Goal: Task Accomplishment & Management: Complete application form

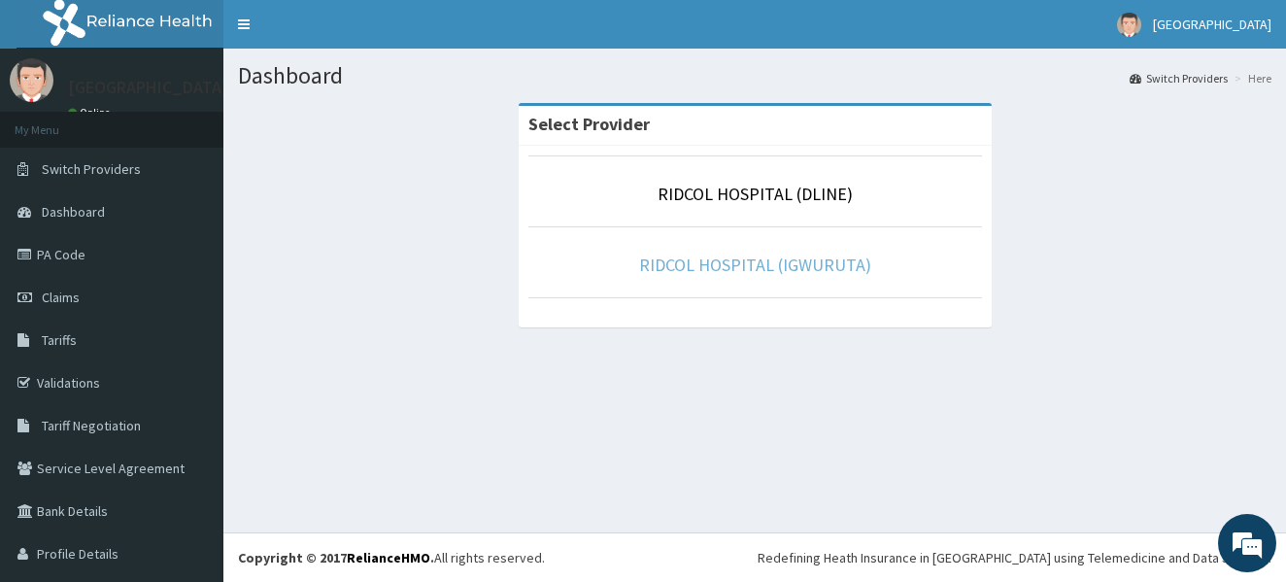
click at [730, 265] on link "RIDCOL HOSPITAL (IGWURUTA)" at bounding box center [755, 264] width 232 height 22
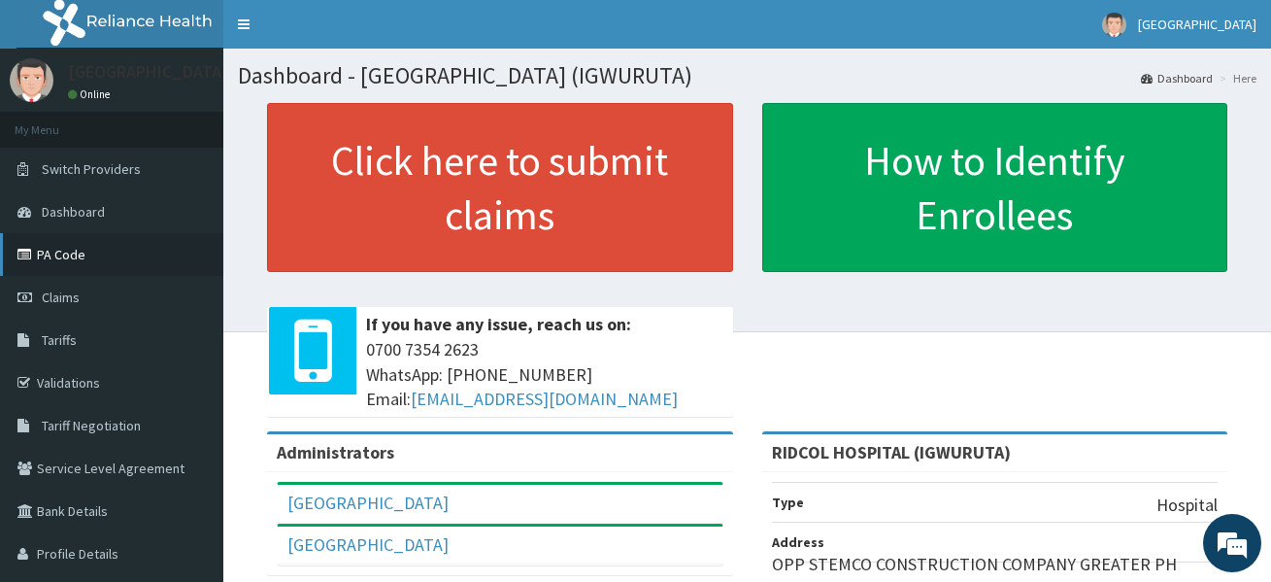
click at [93, 252] on link "PA Code" at bounding box center [111, 254] width 223 height 43
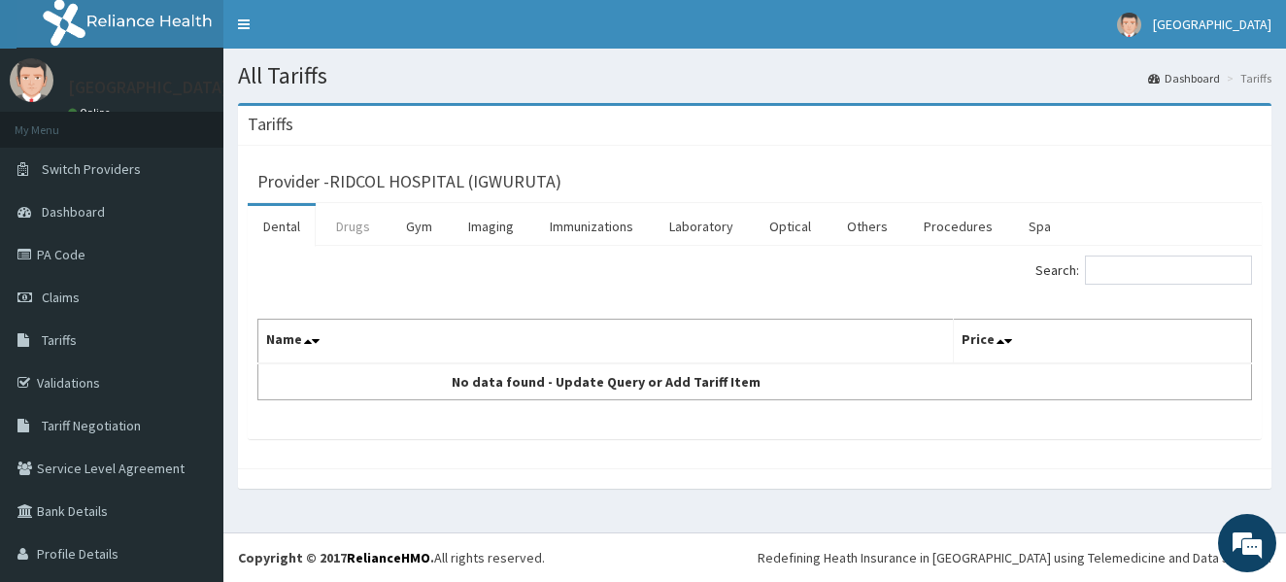
click at [362, 220] on link "Drugs" at bounding box center [352, 226] width 65 height 41
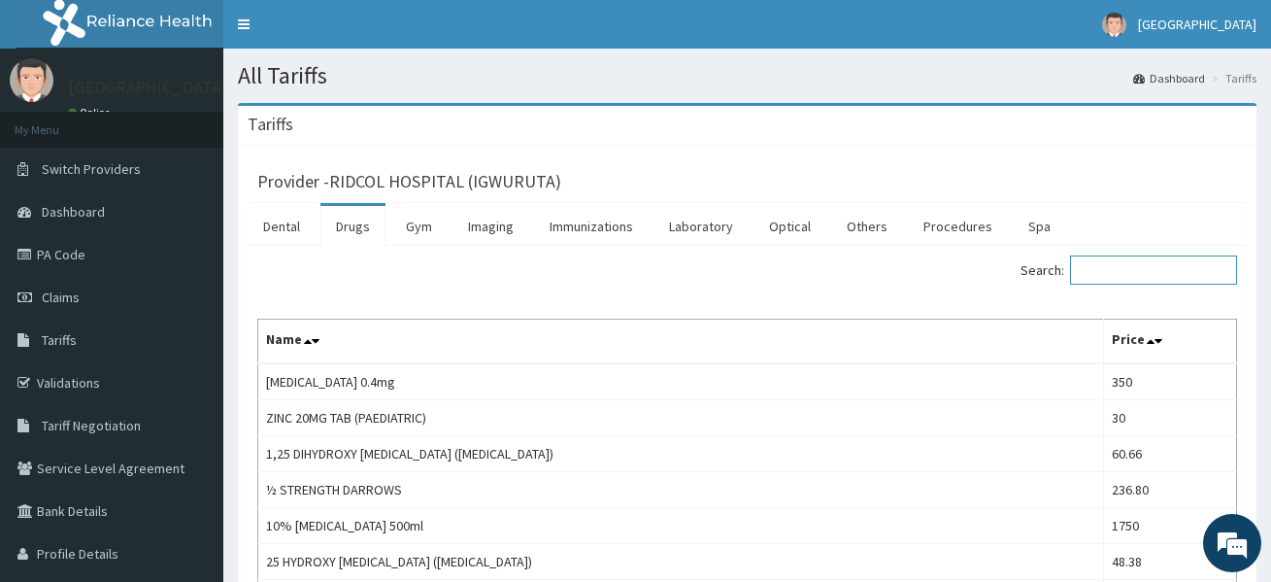
click at [1145, 268] on input "Search:" at bounding box center [1153, 269] width 167 height 29
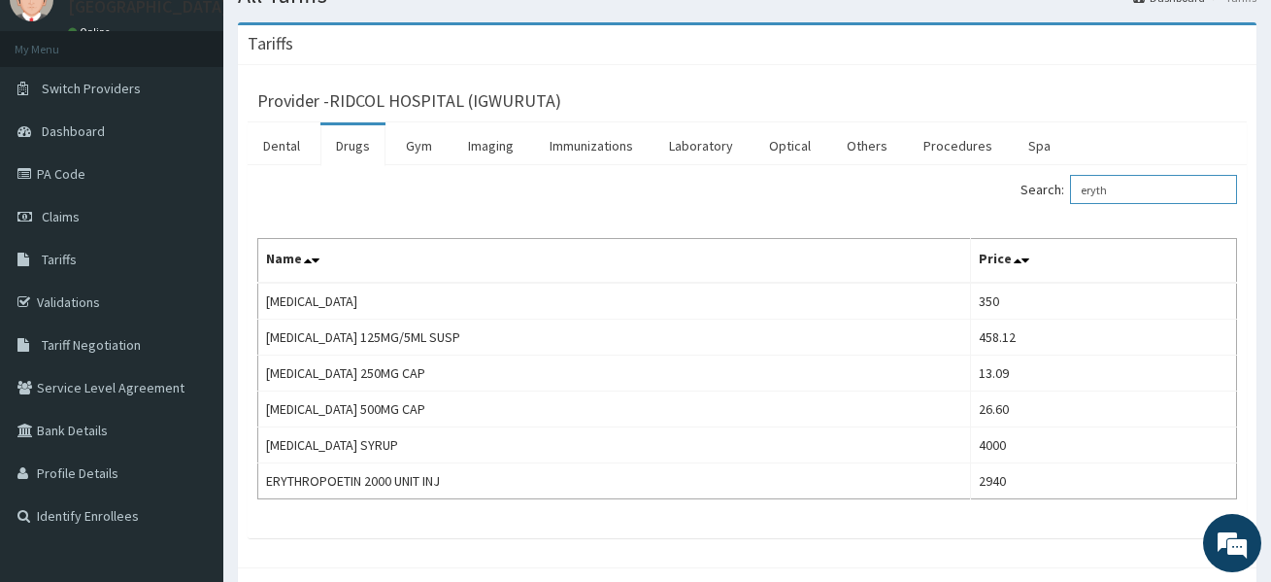
scroll to position [89, 0]
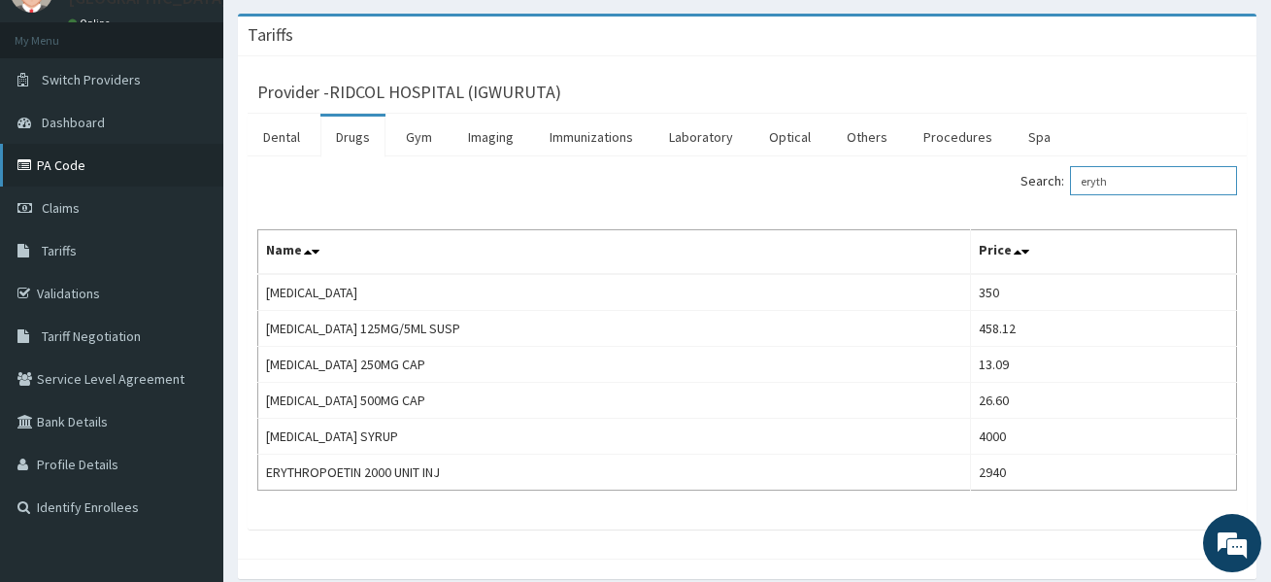
type input "eryth"
click at [75, 156] on link "PA Code" at bounding box center [111, 165] width 223 height 43
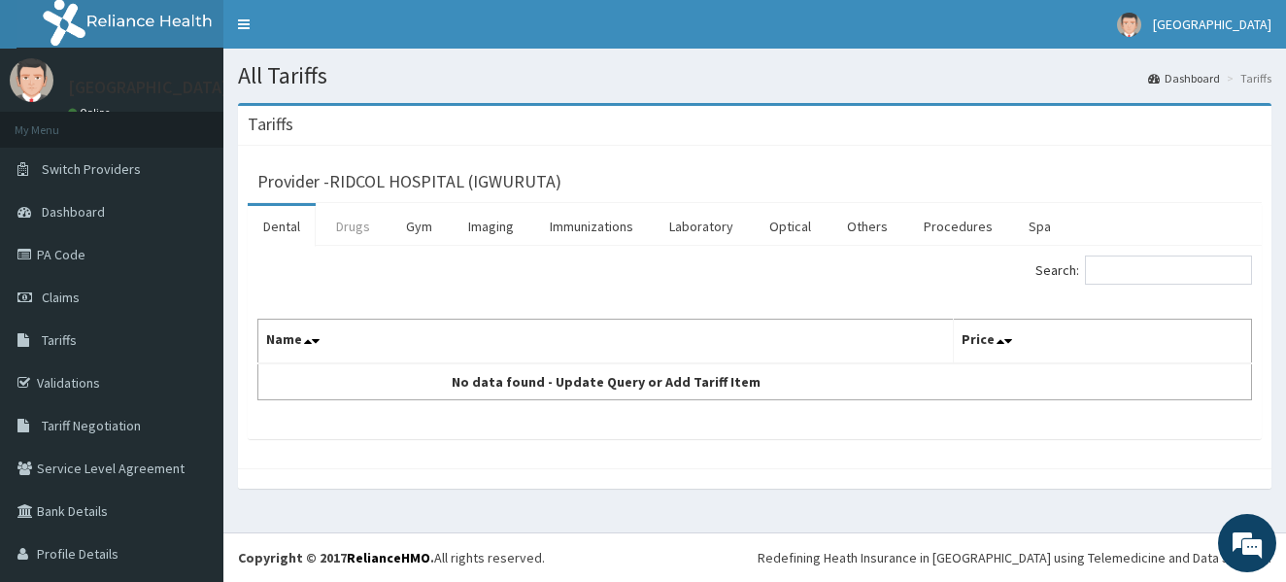
click at [368, 234] on link "Drugs" at bounding box center [352, 226] width 65 height 41
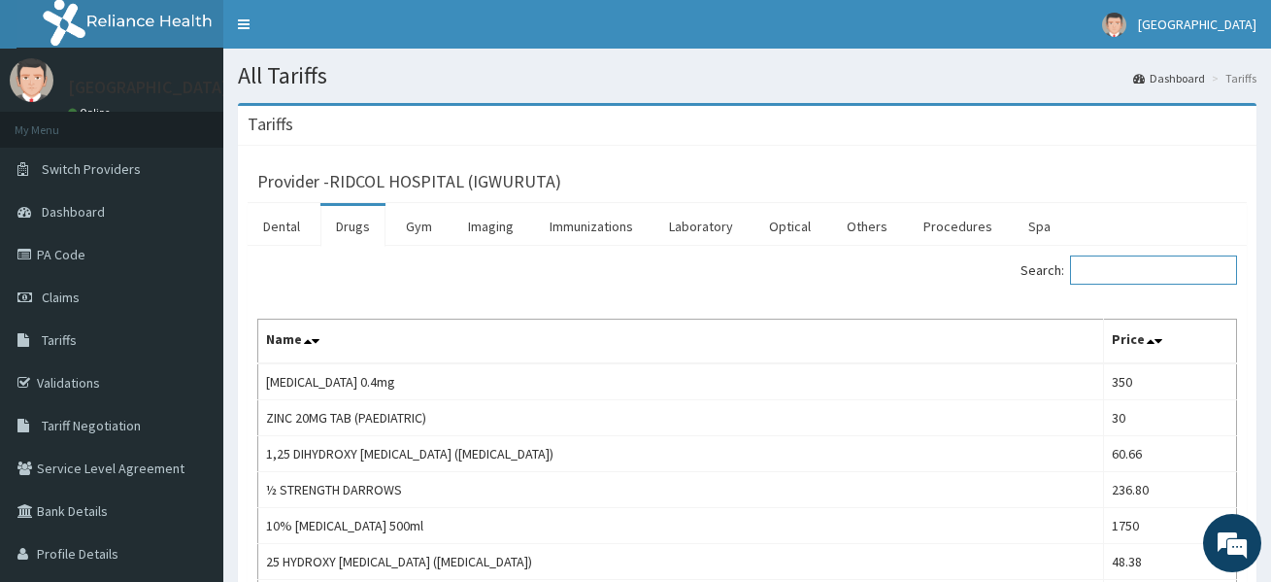
click at [1113, 270] on input "Search:" at bounding box center [1153, 269] width 167 height 29
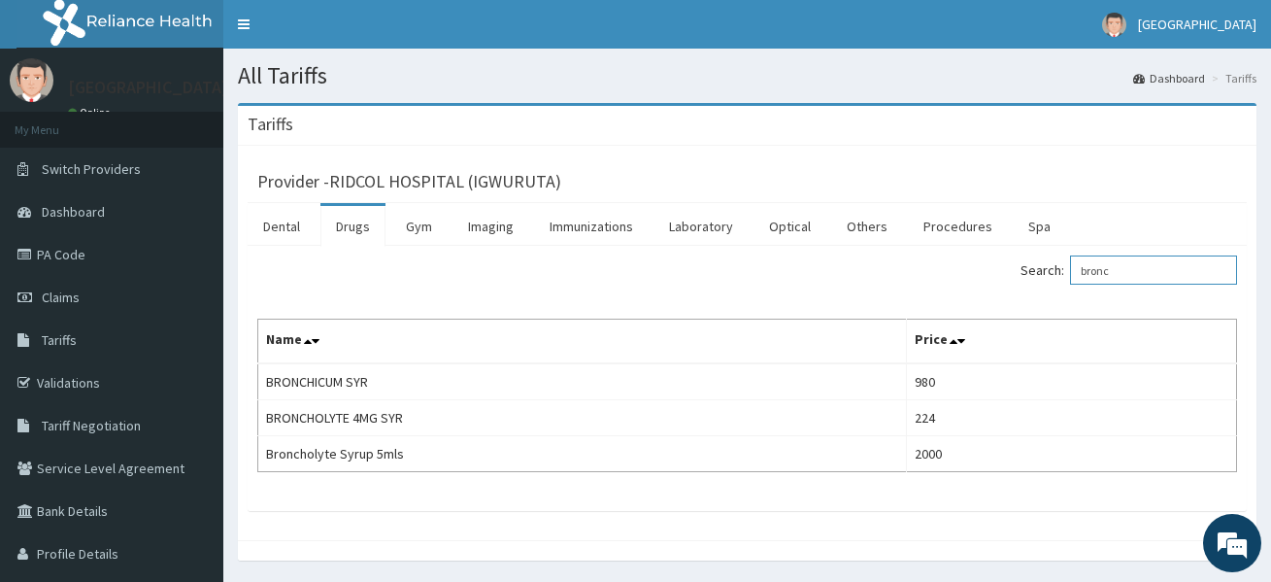
type input "bronc"
click at [73, 287] on link "Claims" at bounding box center [111, 297] width 223 height 43
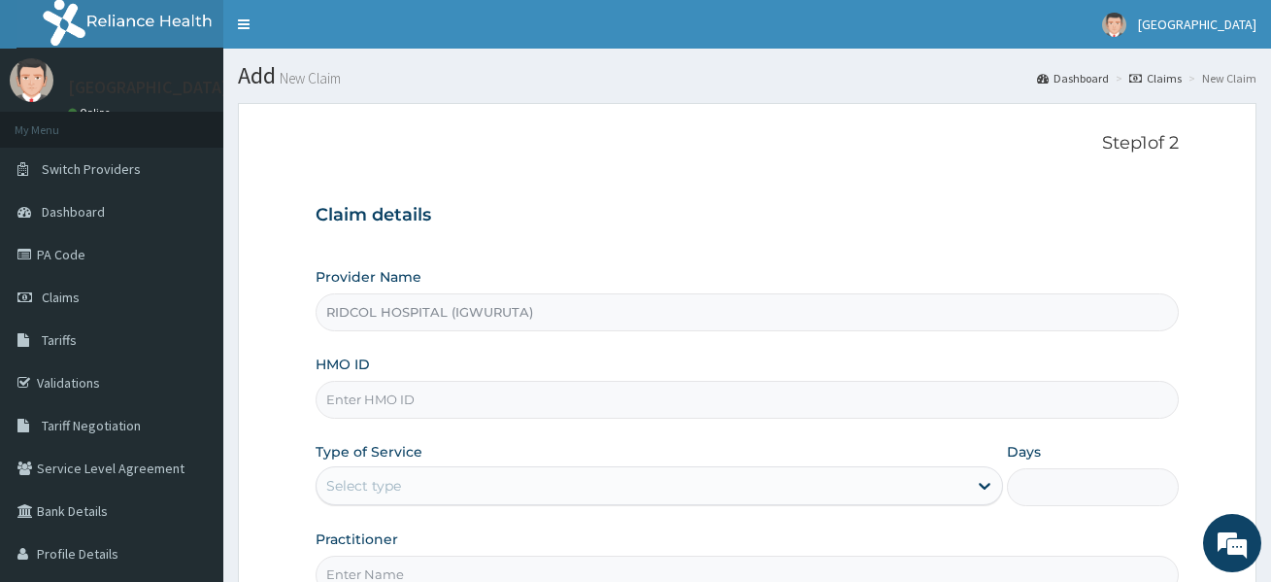
click at [477, 478] on div "Select type" at bounding box center [643, 485] width 652 height 31
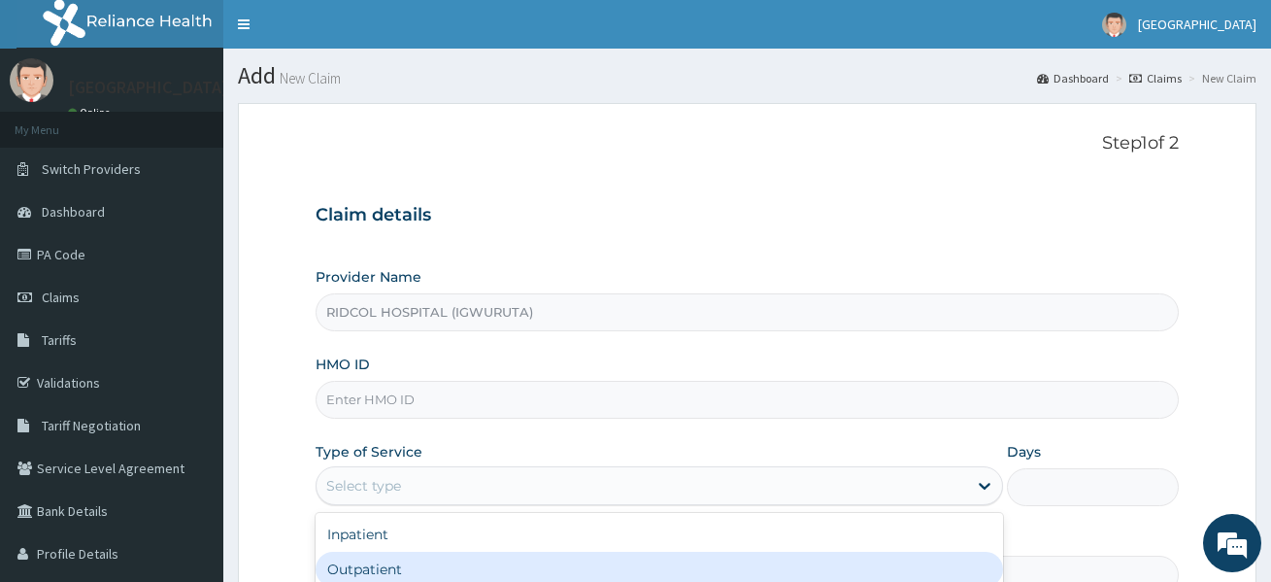
click at [392, 557] on div "Outpatient" at bounding box center [660, 568] width 688 height 35
type input "1"
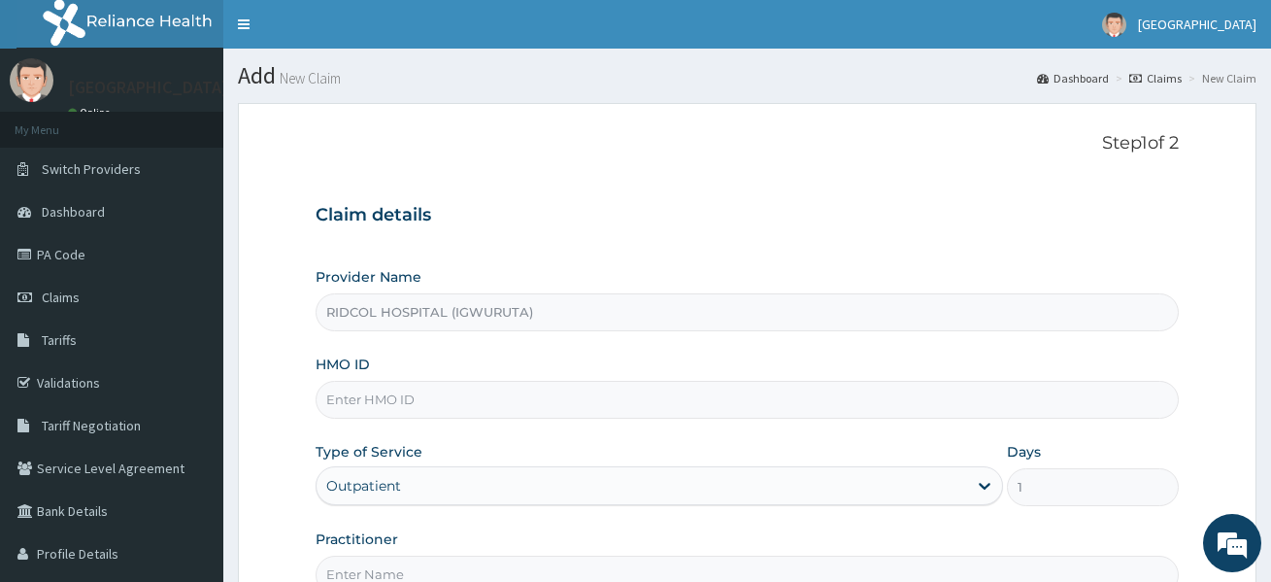
click at [362, 405] on input "HMO ID" at bounding box center [748, 400] width 864 height 38
paste input "aen/10150/c"
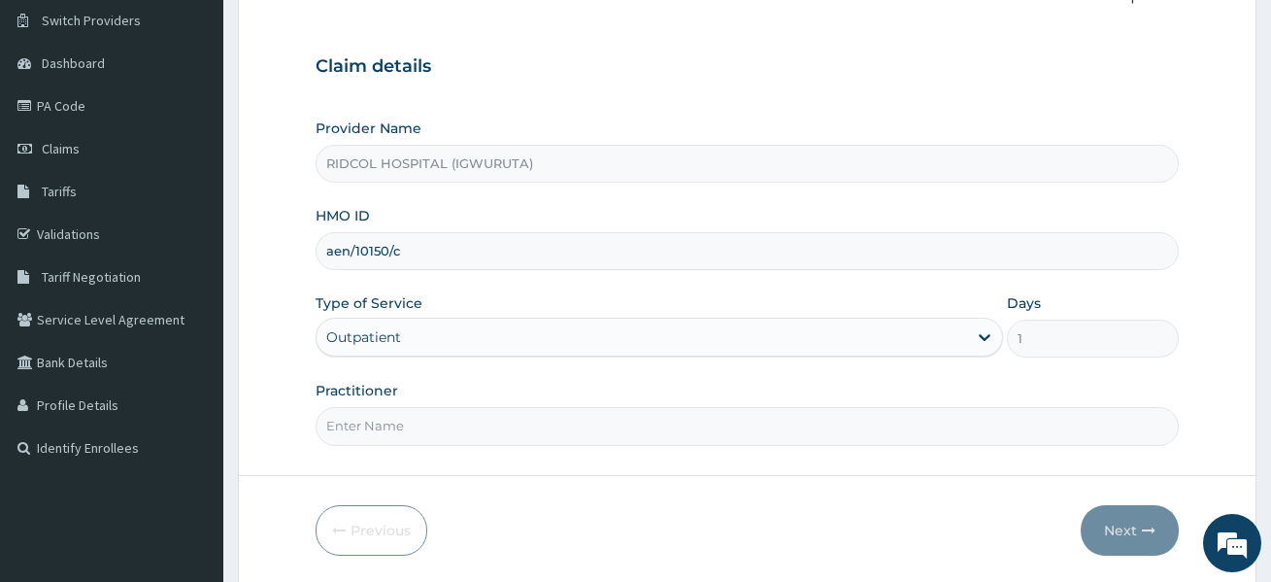
scroll to position [157, 0]
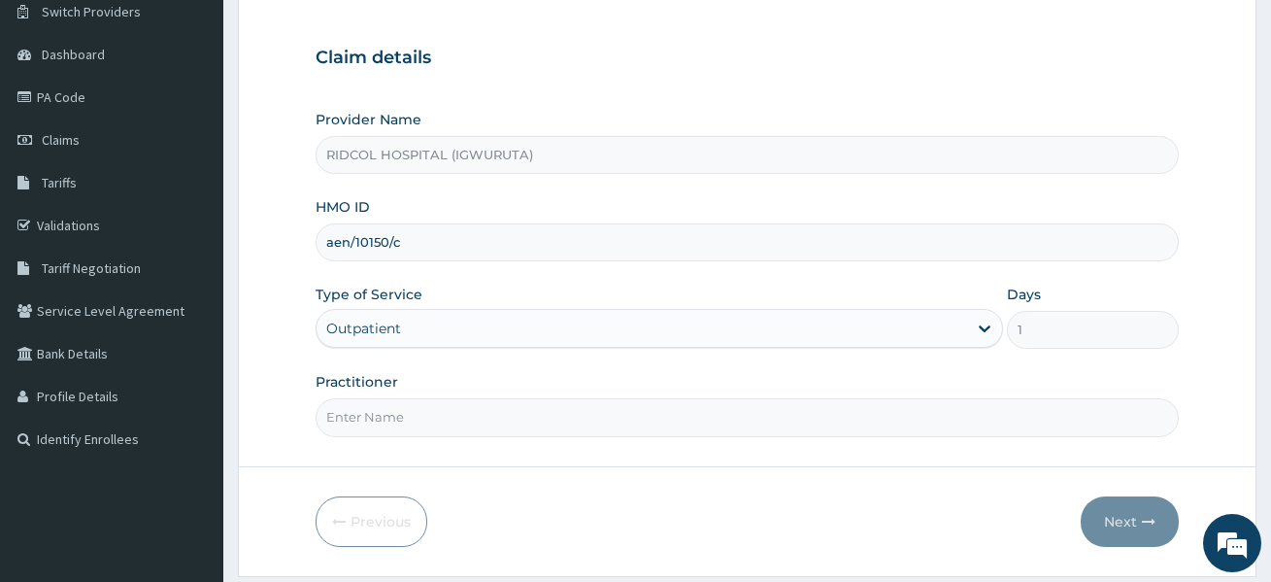
type input "aen/10150/c"
click at [429, 412] on input "Practitioner" at bounding box center [748, 417] width 864 height 38
type input "dr hammed"
click at [1114, 518] on button "Next" at bounding box center [1130, 521] width 98 height 50
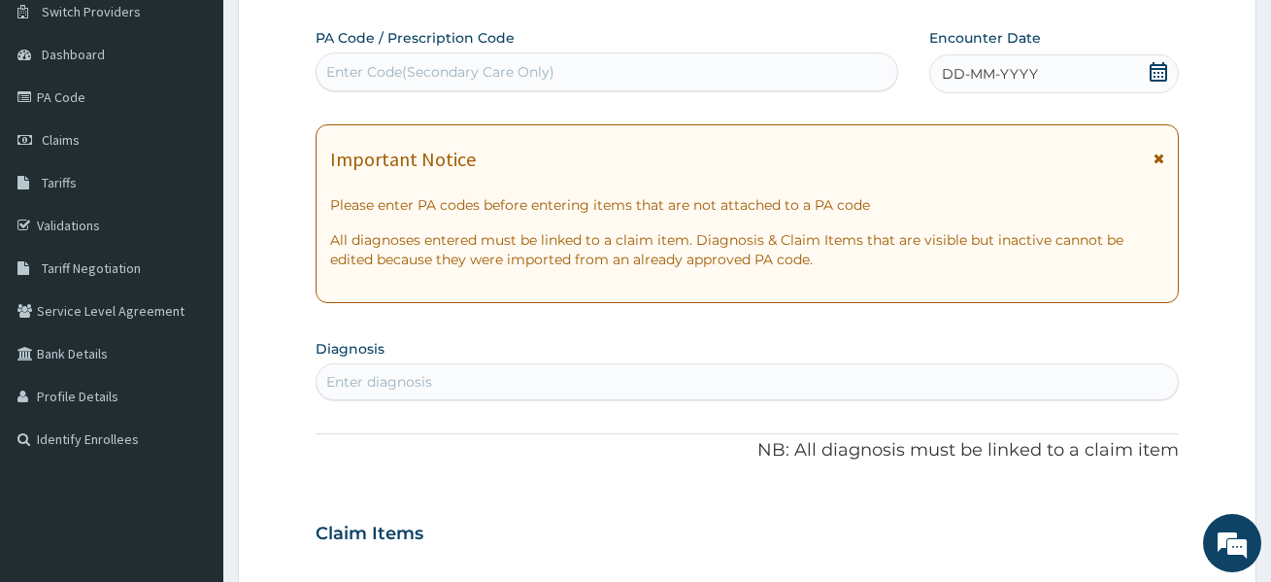
click at [410, 73] on div "Enter Code(Secondary Care Only)" at bounding box center [440, 71] width 228 height 19
paste input "PA/7DE0DF"
type input "PA/7DE0DF"
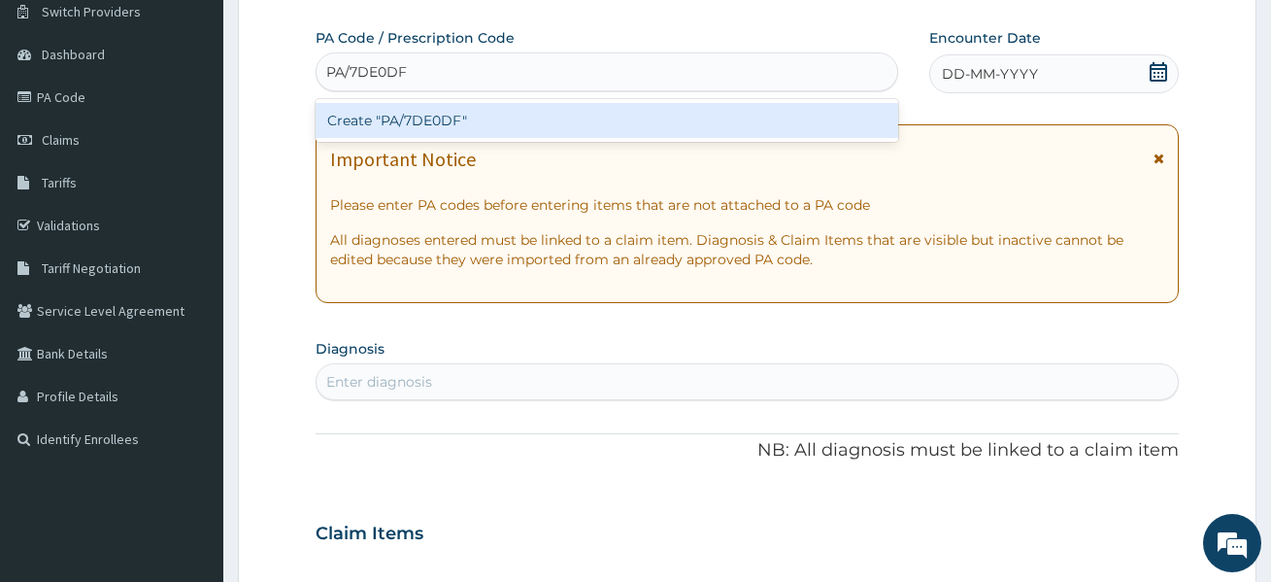
click at [426, 117] on div "Create "PA/7DE0DF"" at bounding box center [608, 120] width 584 height 35
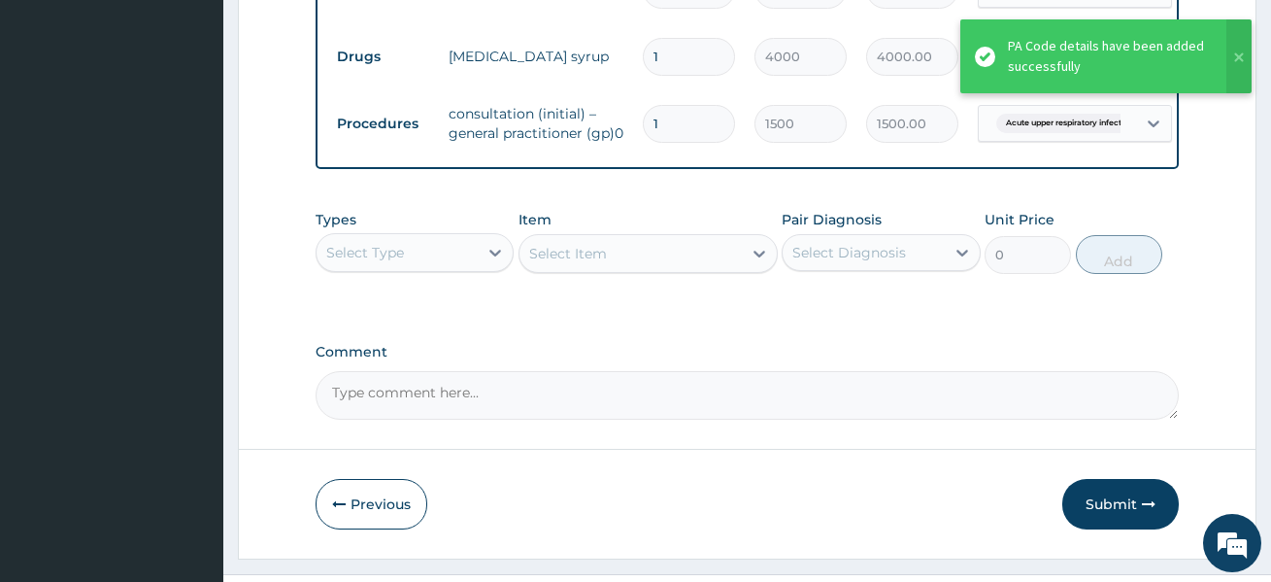
scroll to position [831, 0]
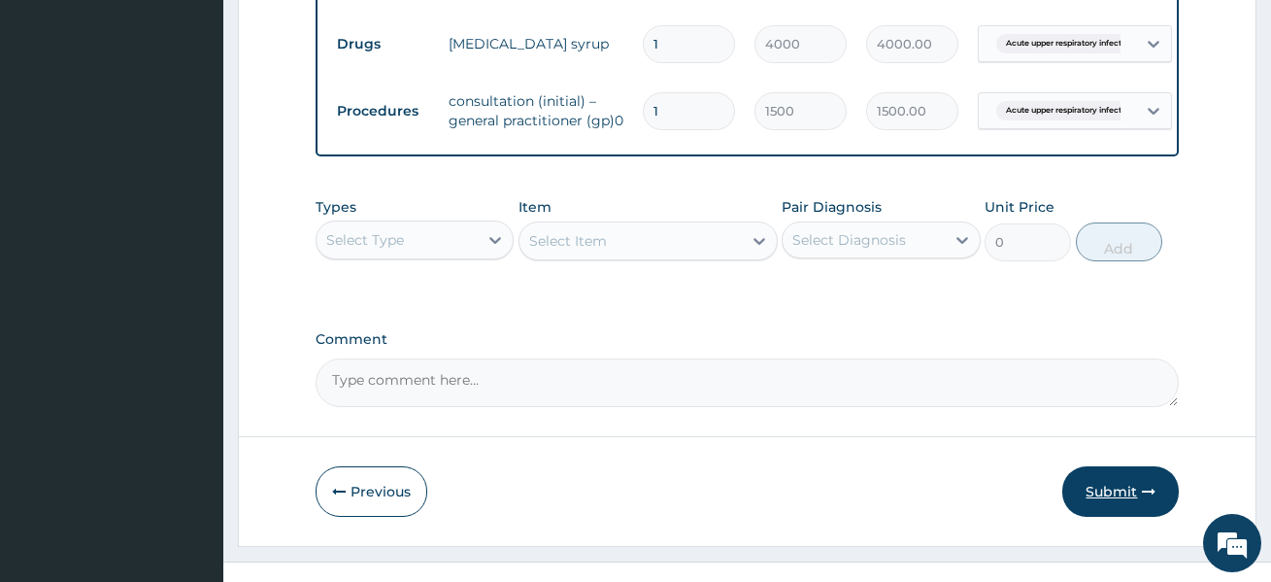
click at [1137, 512] on button "Submit" at bounding box center [1120, 491] width 117 height 50
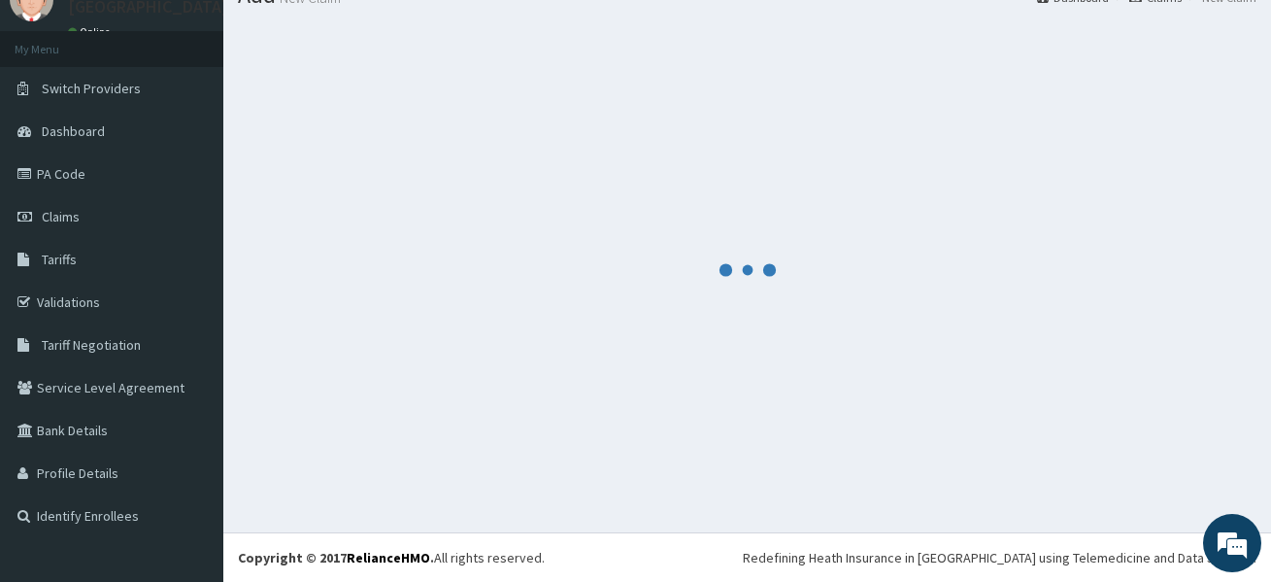
scroll to position [81, 0]
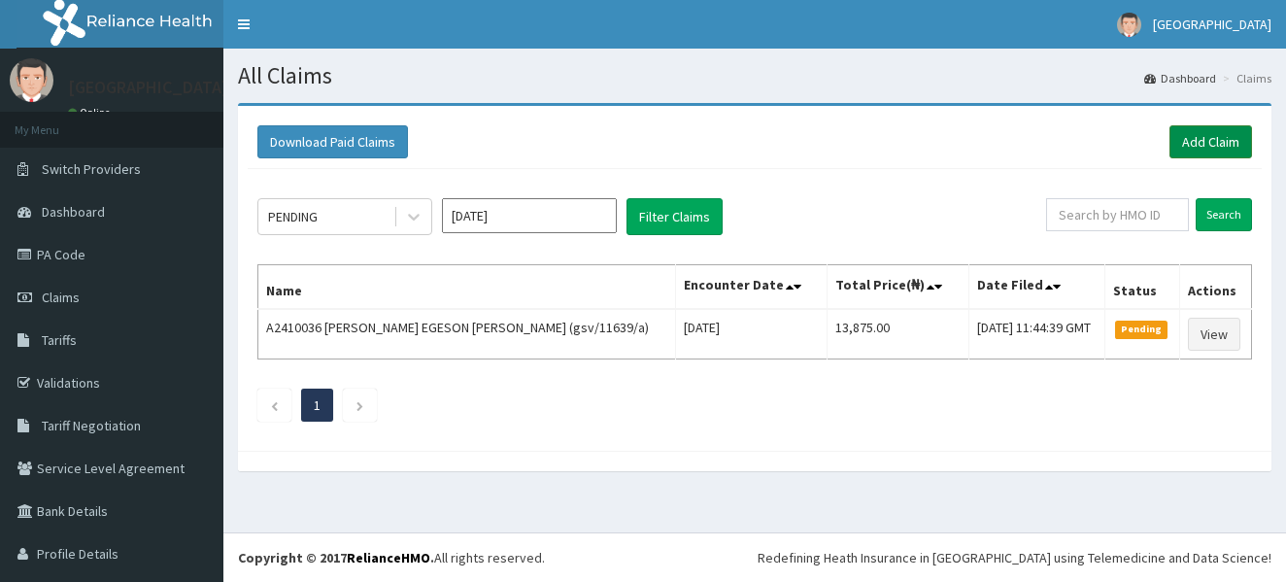
click at [1190, 137] on link "Add Claim" at bounding box center [1210, 141] width 83 height 33
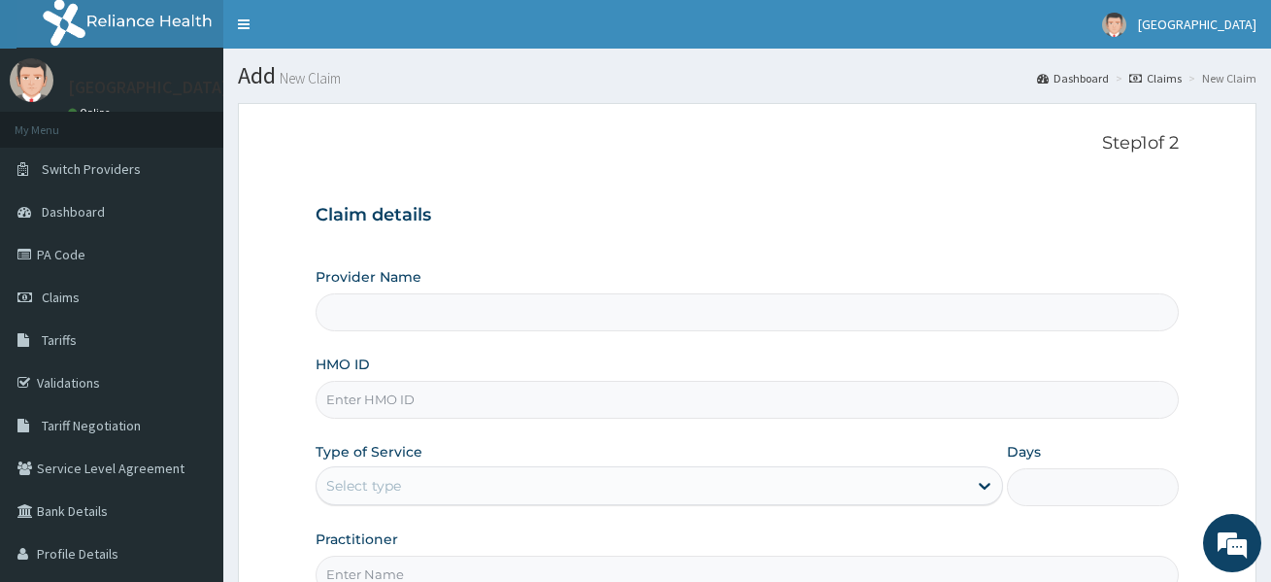
click at [384, 386] on input "HMO ID" at bounding box center [748, 400] width 864 height 38
paste input "aen/10150/d"
type input "aen/10150/d"
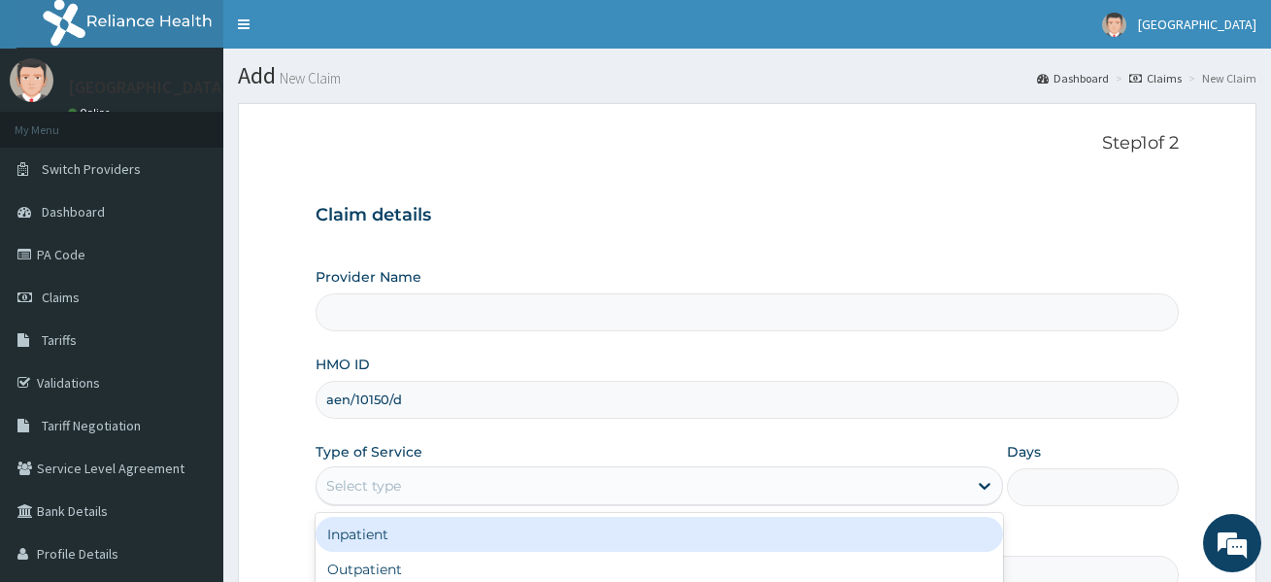
click at [412, 490] on div "Select type" at bounding box center [643, 485] width 652 height 31
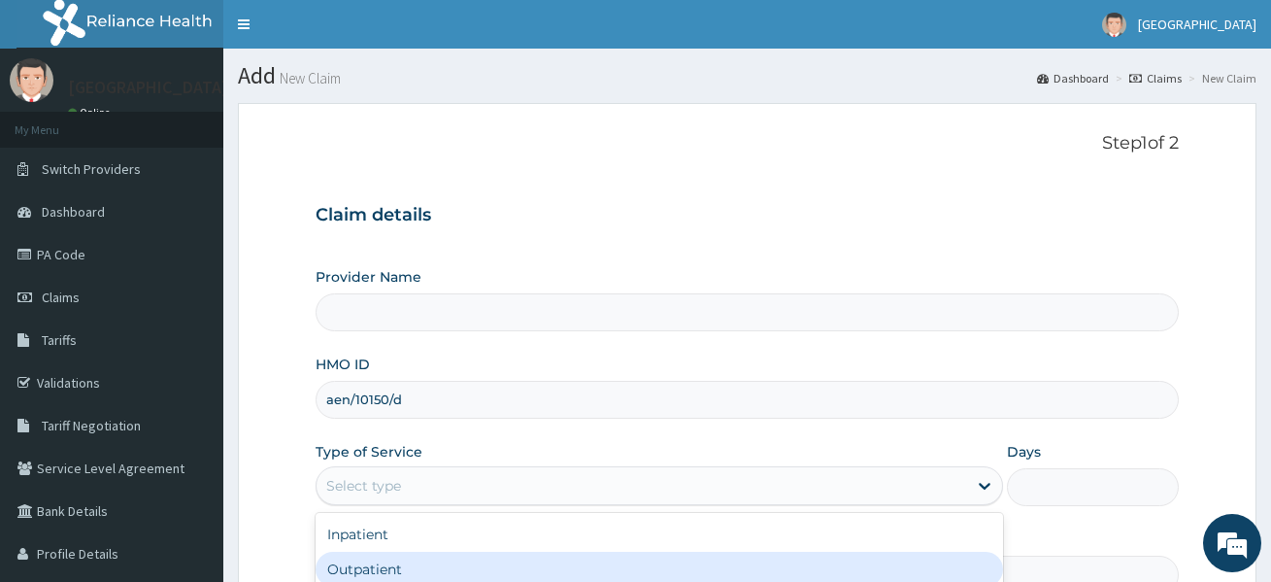
click at [373, 562] on div "Outpatient" at bounding box center [660, 568] width 688 height 35
type input "1"
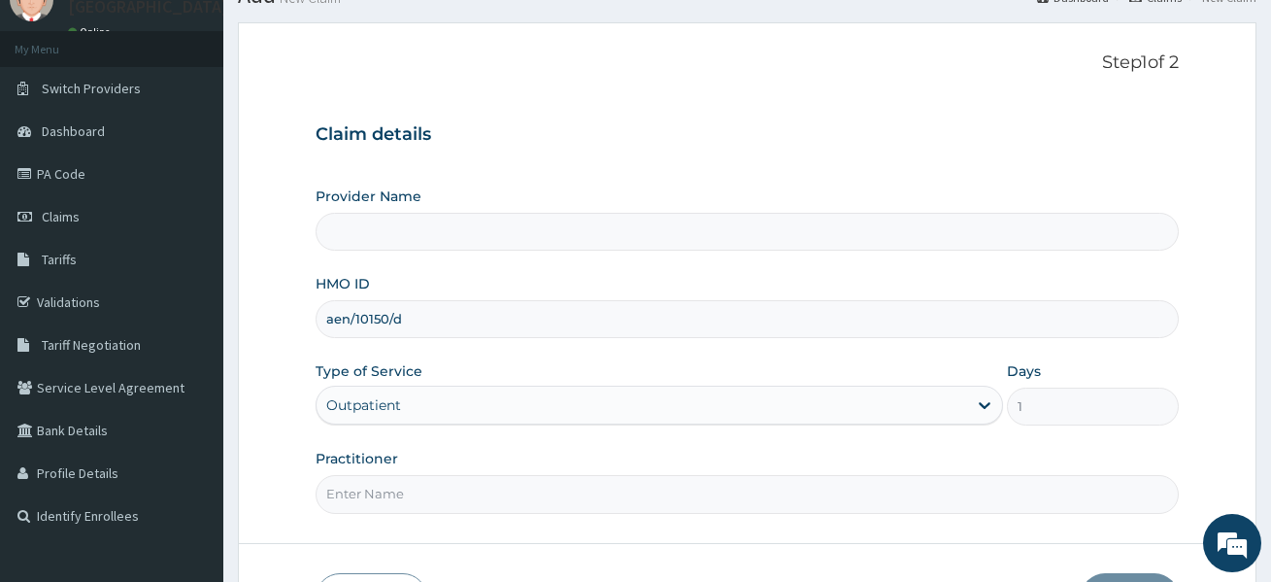
scroll to position [92, 0]
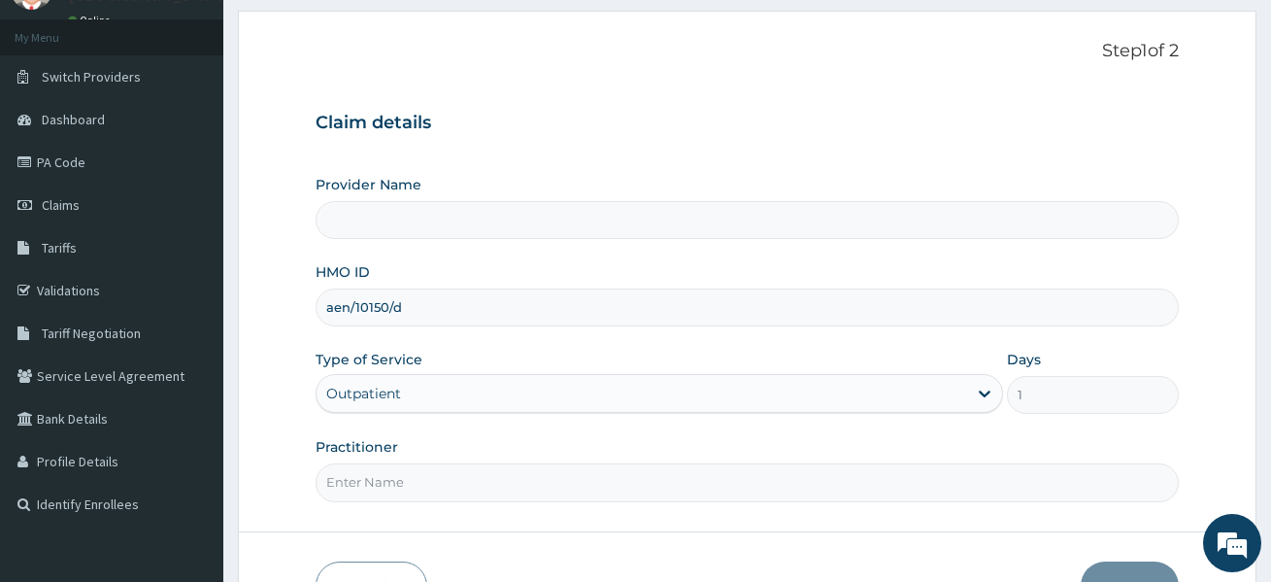
click at [531, 487] on input "Practitioner" at bounding box center [748, 482] width 864 height 38
type input "[PERSON_NAME]"
click at [1150, 569] on button "Next" at bounding box center [1130, 586] width 98 height 50
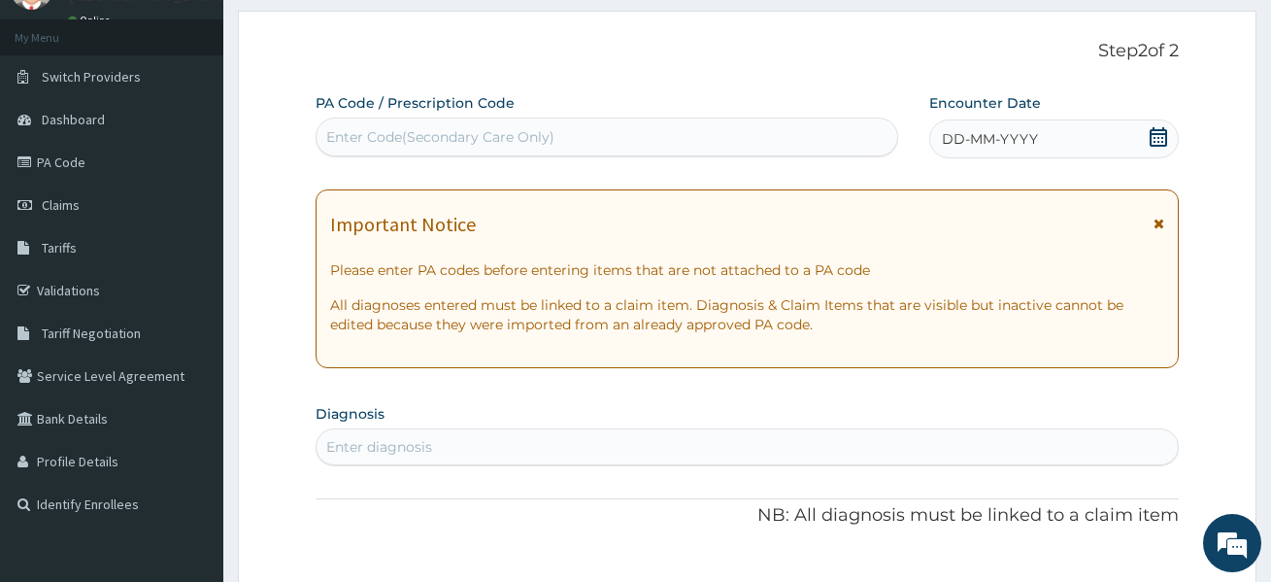
click at [449, 115] on div "PA Code / Prescription Code Enter Code(Secondary Care Only)" at bounding box center [608, 124] width 584 height 63
click at [448, 131] on div "Enter Code(Secondary Care Only)" at bounding box center [440, 136] width 228 height 19
paste input "PA/403F05"
type input "PA/403F05"
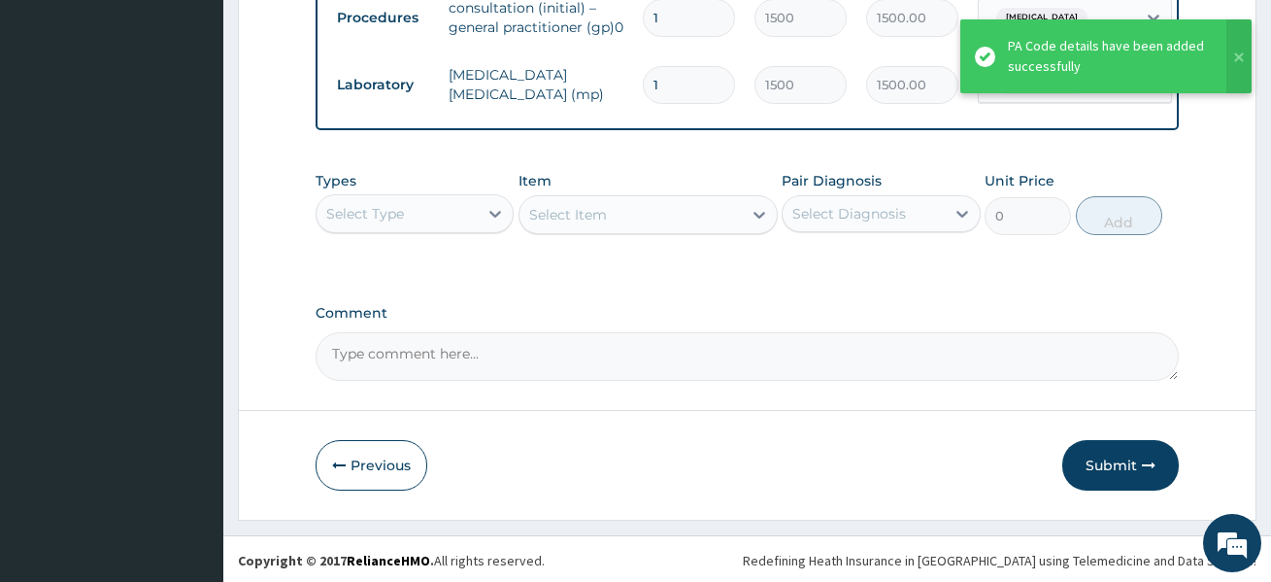
scroll to position [1009, 0]
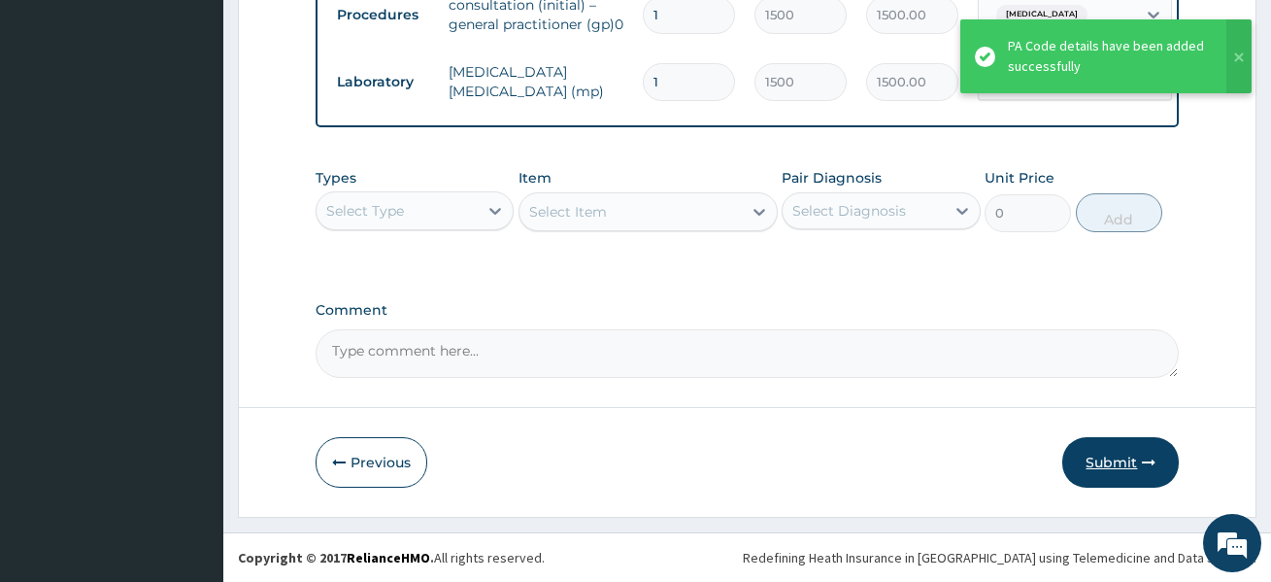
click at [1120, 445] on button "Submit" at bounding box center [1120, 462] width 117 height 50
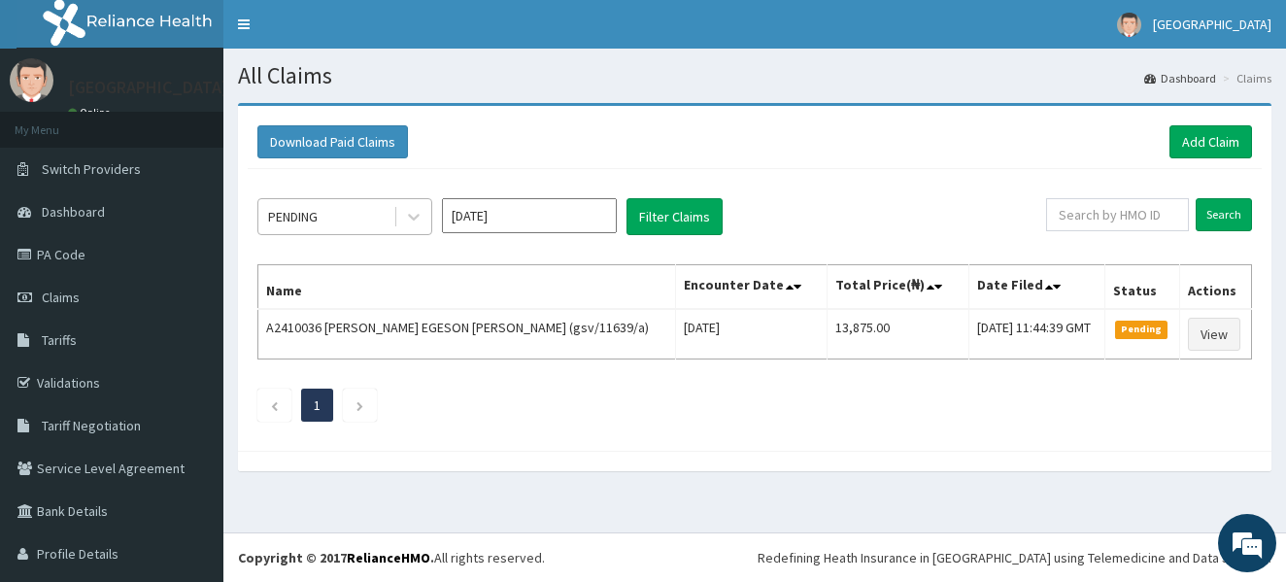
click at [323, 215] on div "PENDING" at bounding box center [325, 216] width 135 height 31
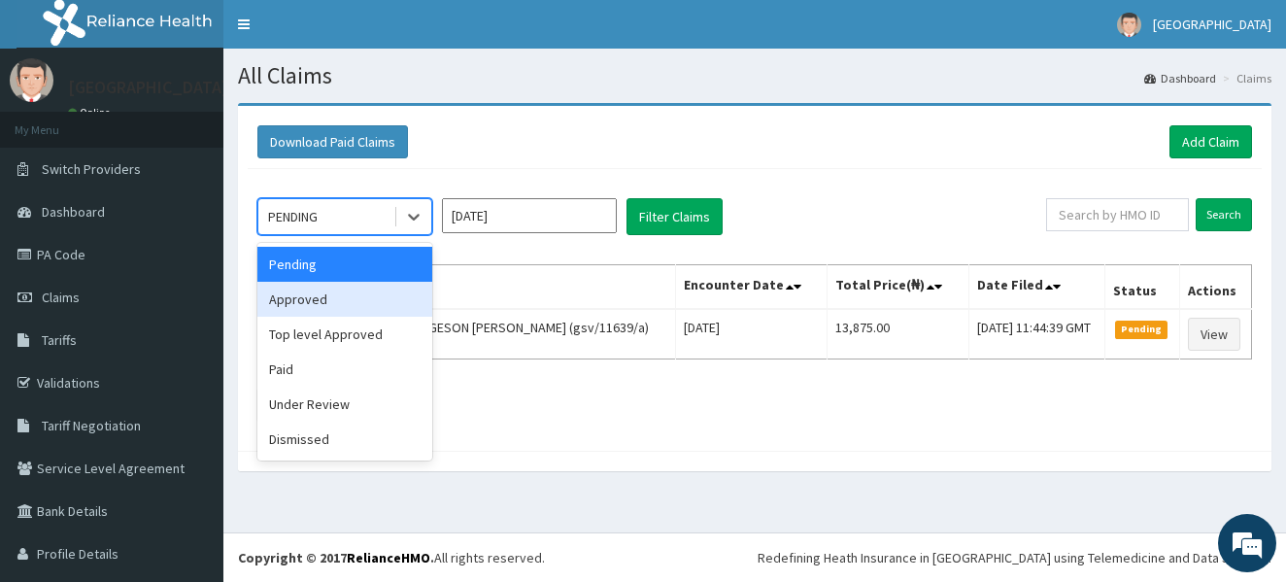
click at [297, 305] on div "Approved" at bounding box center [344, 299] width 175 height 35
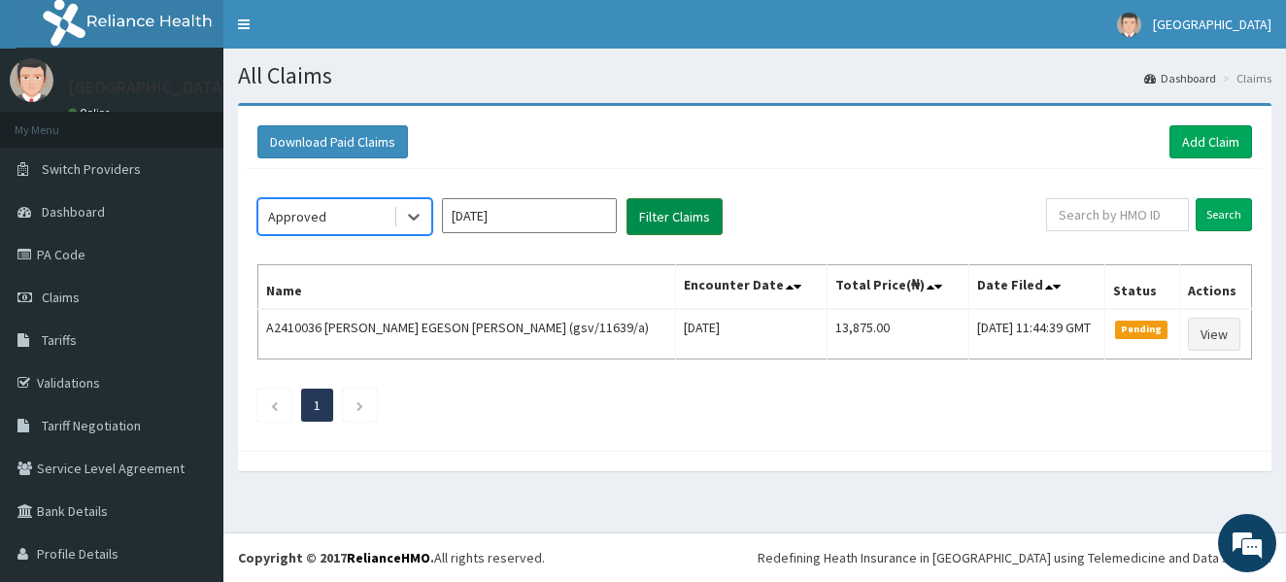
click at [716, 200] on button "Filter Claims" at bounding box center [674, 216] width 96 height 37
